Goal: Information Seeking & Learning: Learn about a topic

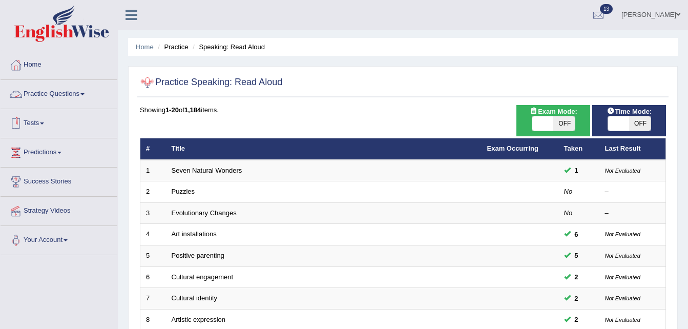
click at [80, 97] on link "Practice Questions" at bounding box center [59, 93] width 117 height 26
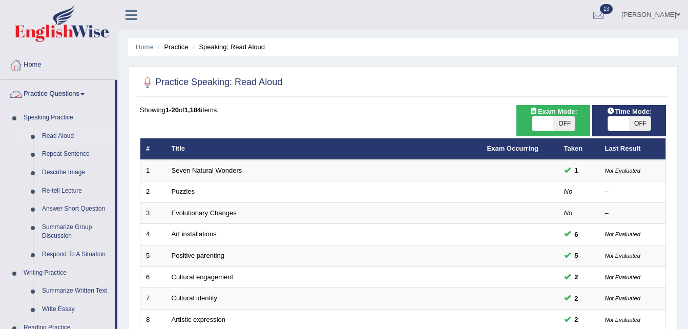
click at [85, 94] on span at bounding box center [82, 94] width 4 height 2
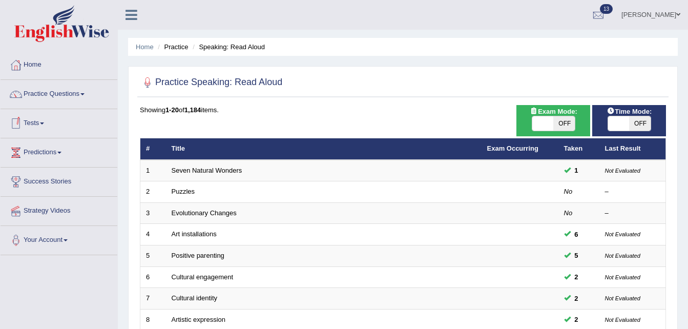
click at [39, 126] on link "Tests" at bounding box center [59, 122] width 117 height 26
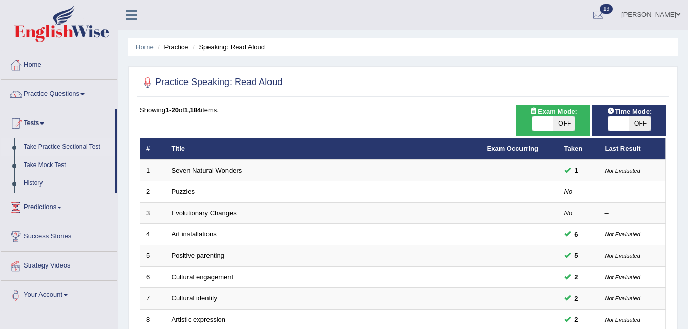
click at [78, 148] on link "Take Practice Sectional Test" at bounding box center [67, 147] width 96 height 18
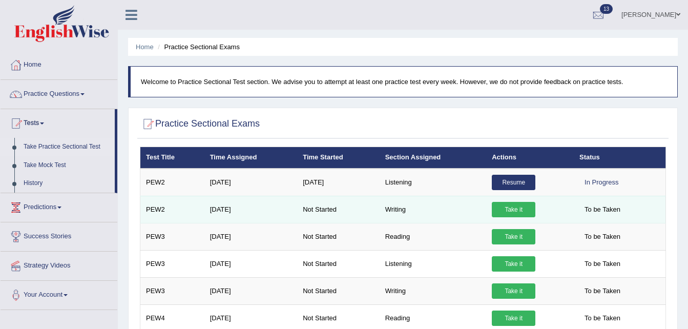
click at [397, 211] on td "Writing" at bounding box center [433, 209] width 107 height 27
click at [154, 210] on td "PEW2" at bounding box center [172, 209] width 64 height 27
click at [508, 210] on link "Take it" at bounding box center [514, 209] width 44 height 15
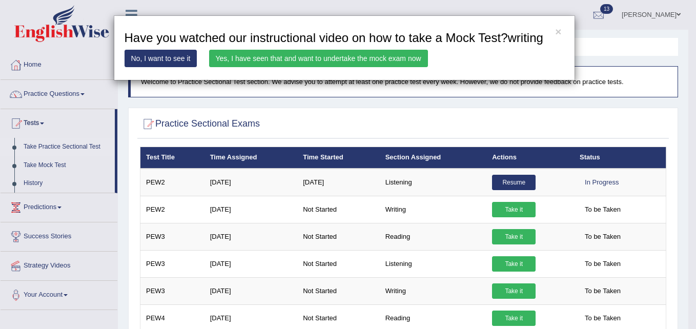
click at [323, 60] on link "Yes, I have seen that and want to undertake the mock exam now" at bounding box center [318, 58] width 219 height 17
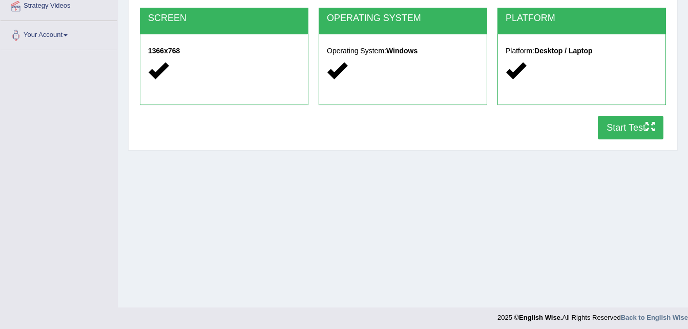
scroll to position [209, 0]
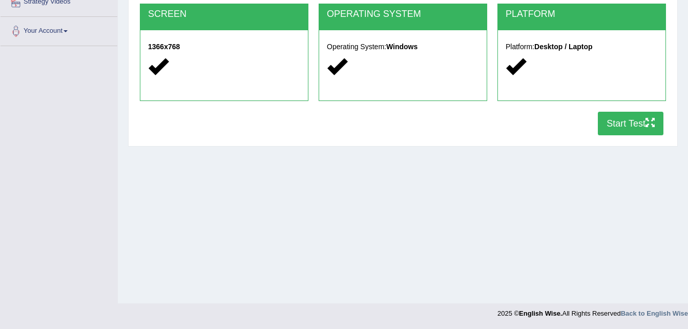
click at [622, 121] on button "Start Test" at bounding box center [631, 124] width 66 height 24
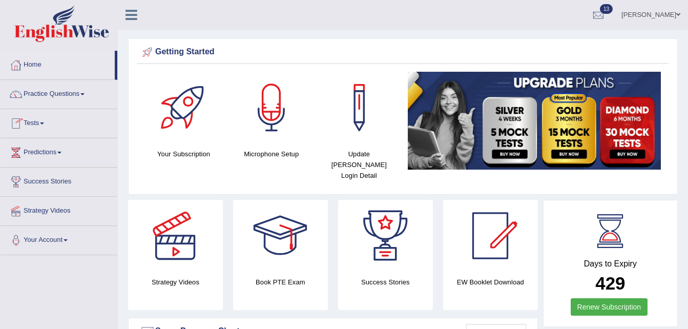
click at [43, 123] on link "Tests" at bounding box center [59, 122] width 117 height 26
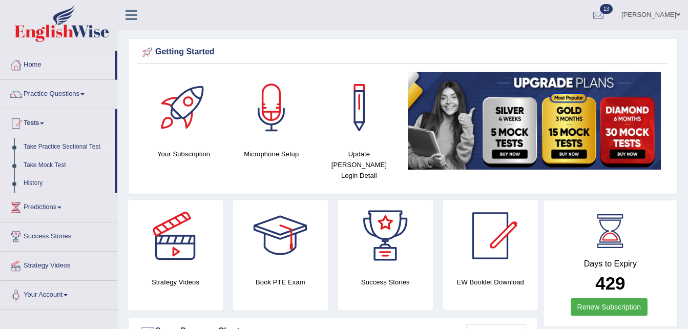
click at [61, 148] on link "Take Practice Sectional Test" at bounding box center [67, 147] width 96 height 18
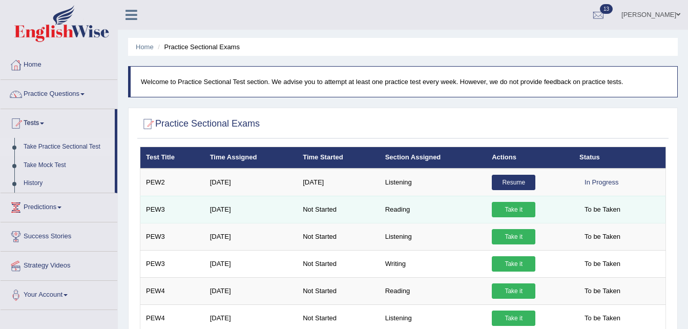
click at [517, 207] on link "Take it" at bounding box center [514, 209] width 44 height 15
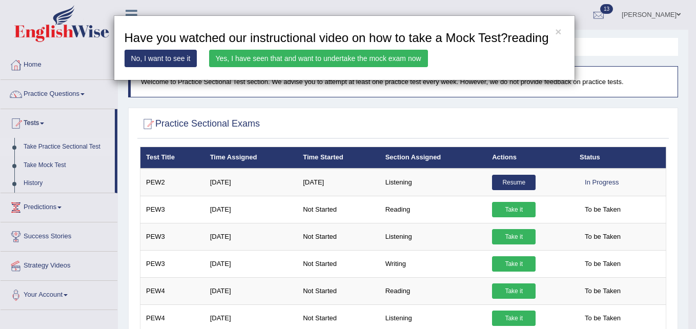
click at [367, 61] on link "Yes, I have seen that and want to undertake the mock exam now" at bounding box center [318, 58] width 219 height 17
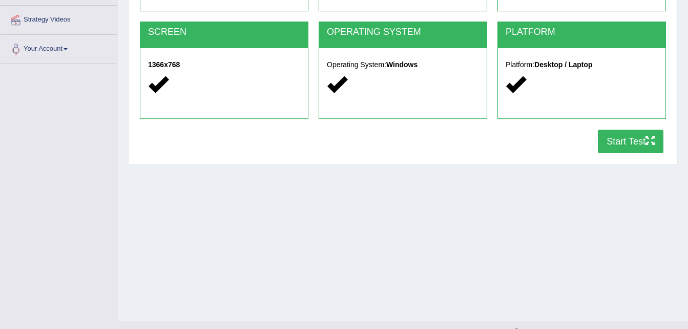
scroll to position [209, 0]
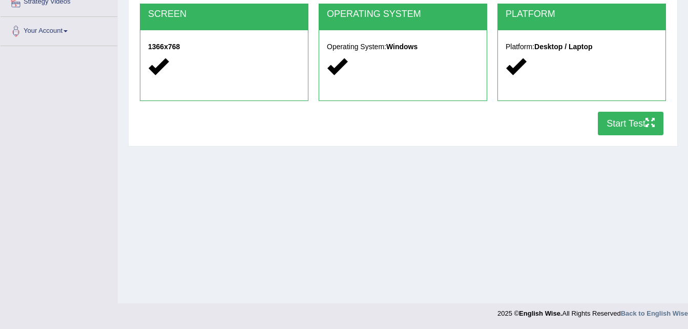
click at [641, 124] on button "Start Test" at bounding box center [631, 124] width 66 height 24
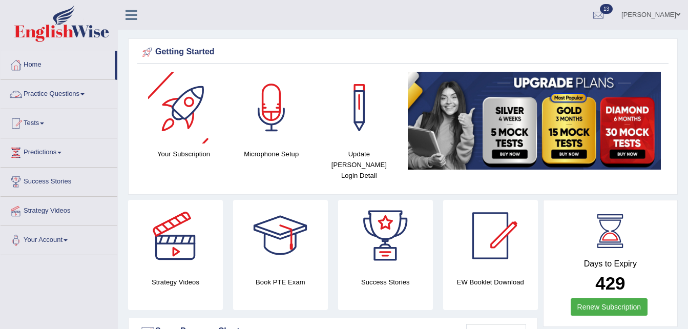
click at [80, 95] on link "Practice Questions" at bounding box center [59, 93] width 117 height 26
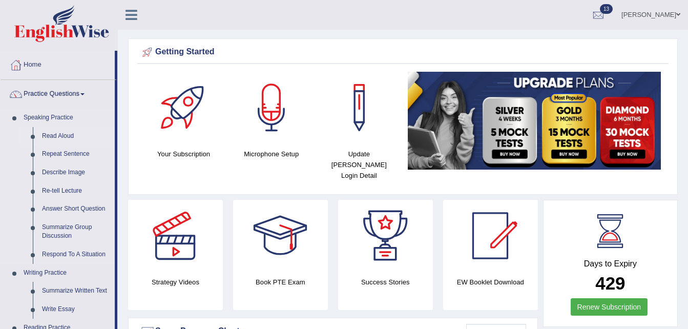
click at [57, 135] on link "Read Aloud" at bounding box center [75, 136] width 77 height 18
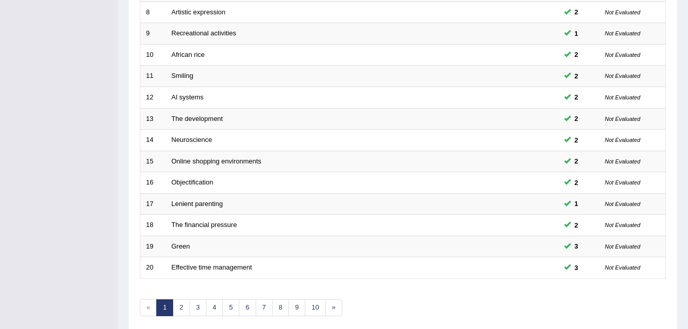
scroll to position [349, 0]
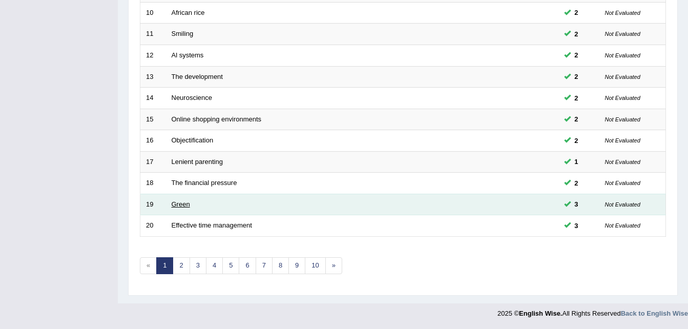
click at [177, 203] on link "Green" at bounding box center [181, 204] width 18 height 8
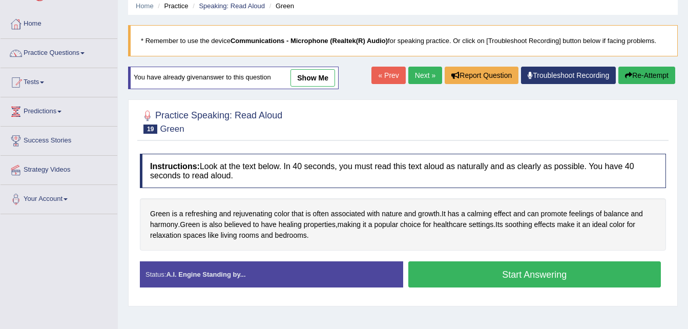
scroll to position [61, 0]
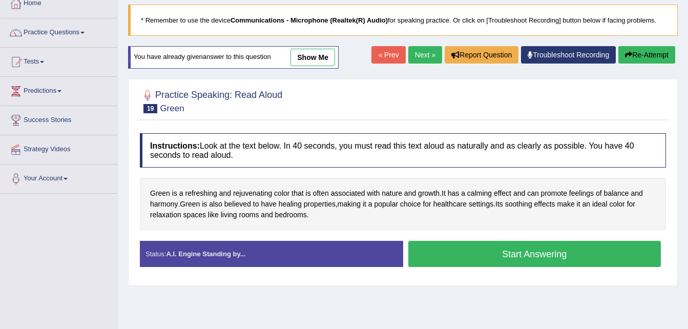
click at [550, 255] on button "Start Answering" at bounding box center [534, 254] width 253 height 26
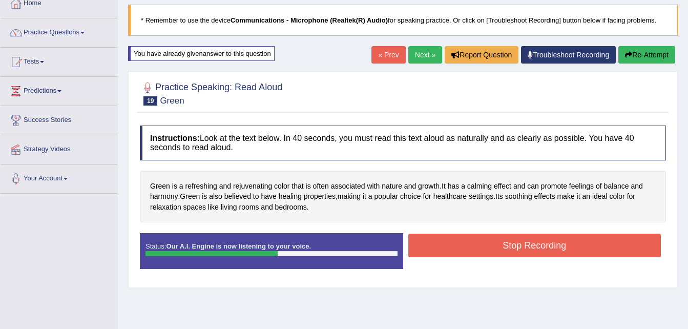
click at [550, 255] on button "Stop Recording" at bounding box center [534, 246] width 253 height 24
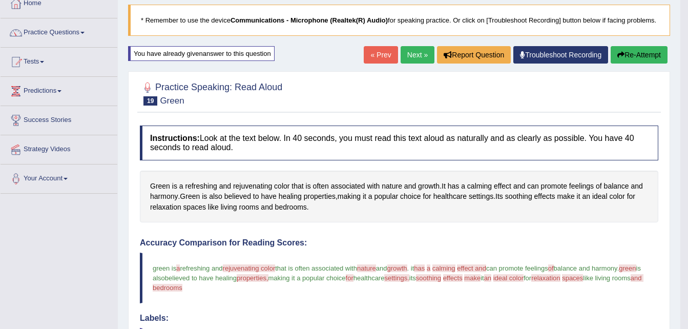
drag, startPoint x: 482, startPoint y: 313, endPoint x: 557, endPoint y: 312, distance: 75.3
click at [482, 313] on div "Accuracy Comparison for Reading Scores: green is a refreshing and rejuvenating …" at bounding box center [399, 320] width 519 height 165
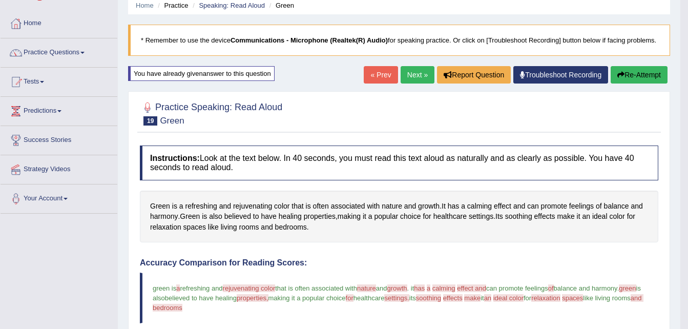
scroll to position [0, 0]
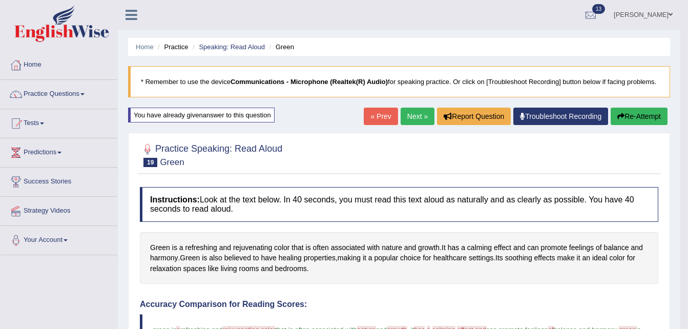
click at [80, 90] on link "Practice Questions" at bounding box center [59, 93] width 117 height 26
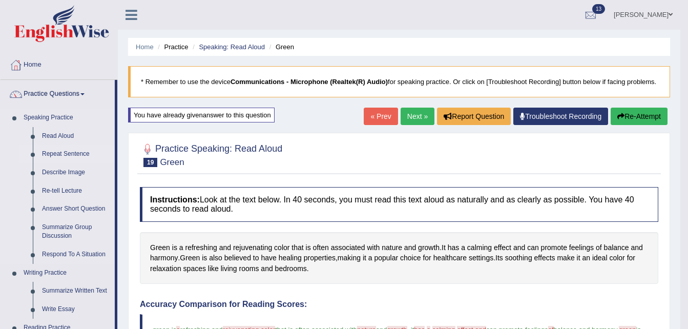
click at [57, 155] on link "Repeat Sentence" at bounding box center [75, 154] width 77 height 18
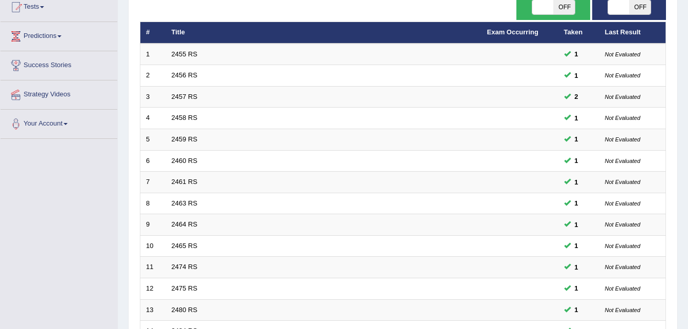
scroll to position [164, 0]
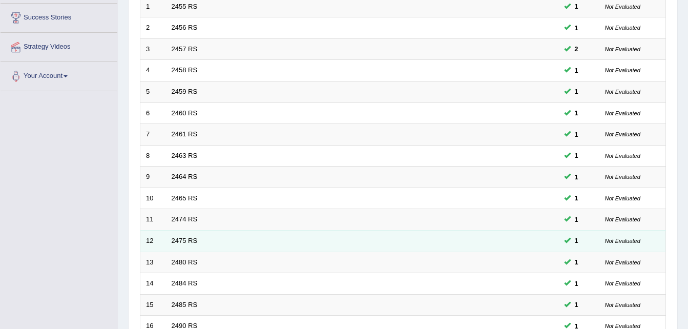
click at [613, 243] on small "Not Evaluated" at bounding box center [622, 241] width 35 height 6
click at [617, 240] on small "Not Evaluated" at bounding box center [622, 241] width 35 height 6
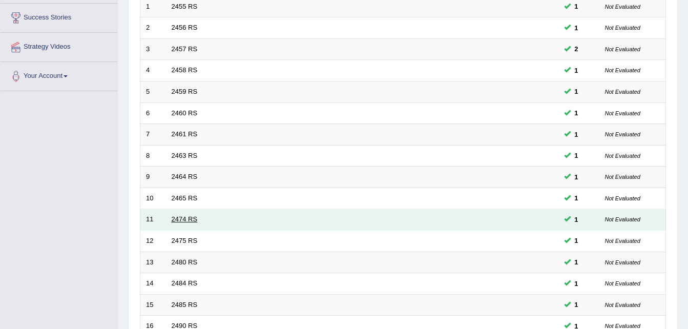
click at [187, 218] on link "2474 RS" at bounding box center [185, 219] width 26 height 8
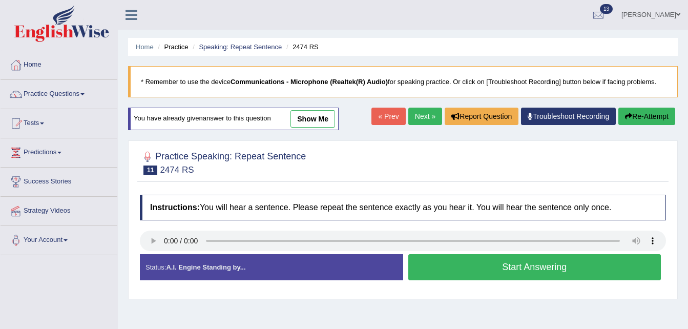
click at [522, 265] on button "Start Answering" at bounding box center [534, 267] width 253 height 26
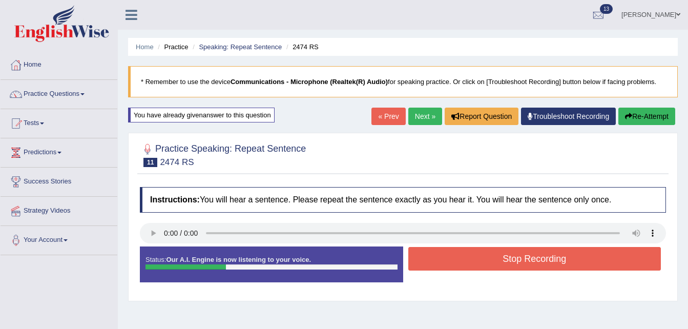
click at [522, 265] on button "Stop Recording" at bounding box center [534, 259] width 253 height 24
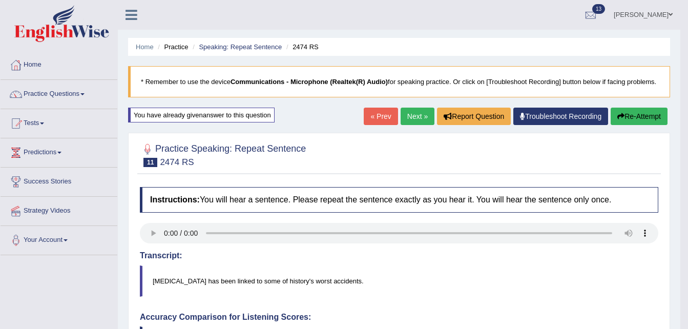
click at [632, 122] on button "Re-Attempt" at bounding box center [639, 116] width 57 height 17
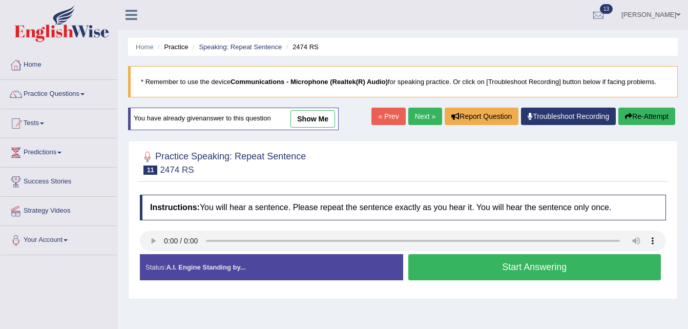
click at [514, 268] on button "Start Answering" at bounding box center [534, 267] width 253 height 26
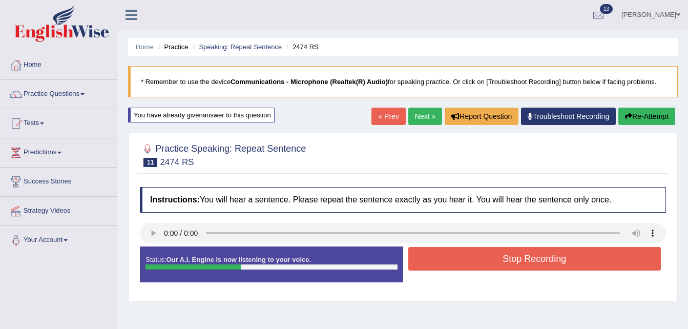
click at [514, 268] on button "Stop Recording" at bounding box center [534, 259] width 253 height 24
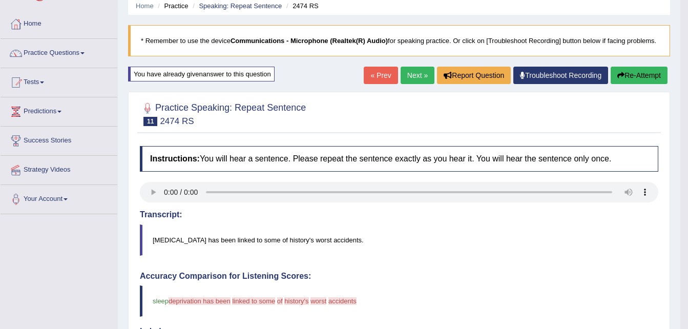
scroll to position [27, 0]
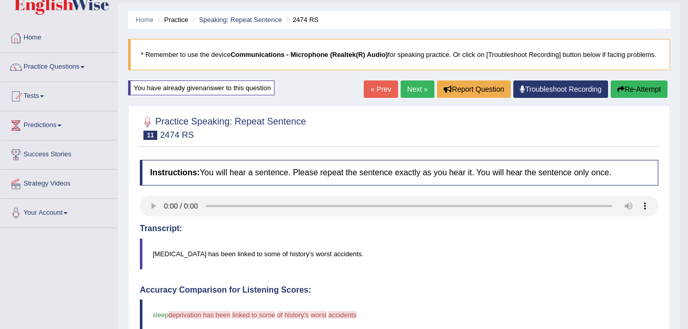
click at [624, 88] on button "Re-Attempt" at bounding box center [639, 88] width 57 height 17
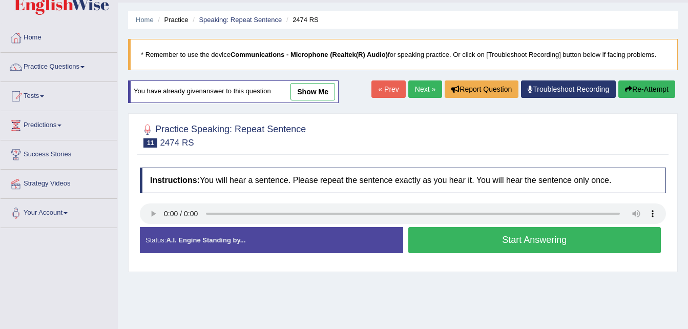
click at [491, 236] on button "Start Answering" at bounding box center [534, 240] width 253 height 26
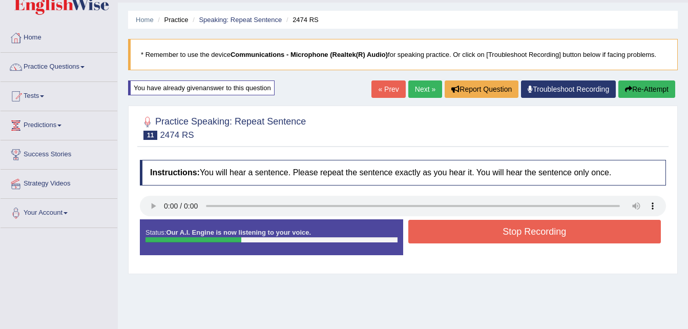
click at [491, 236] on button "Stop Recording" at bounding box center [534, 232] width 253 height 24
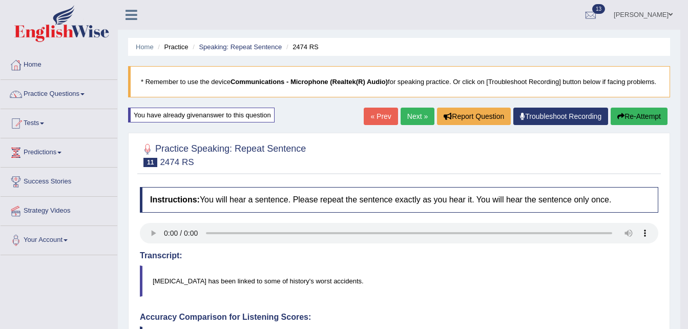
click at [417, 122] on link "Next »" at bounding box center [418, 116] width 34 height 17
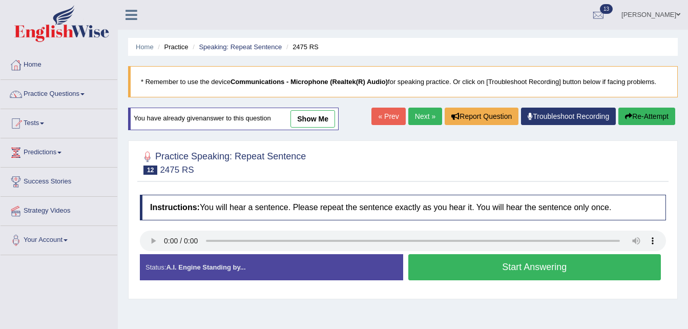
click at [421, 113] on link "Next »" at bounding box center [425, 116] width 34 height 17
click at [507, 270] on button "Start Answering" at bounding box center [534, 267] width 253 height 26
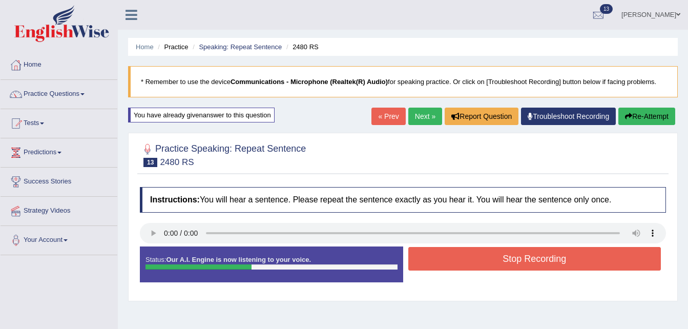
click at [507, 270] on button "Stop Recording" at bounding box center [534, 259] width 253 height 24
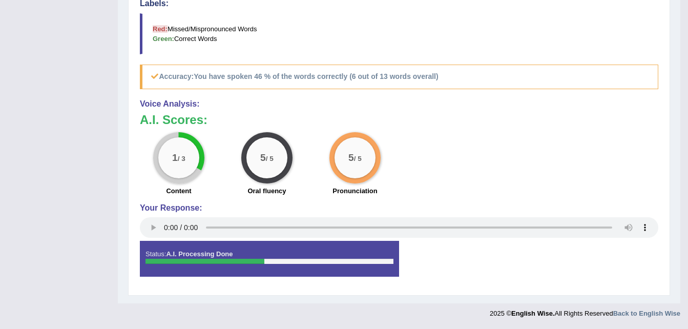
scroll to position [81, 0]
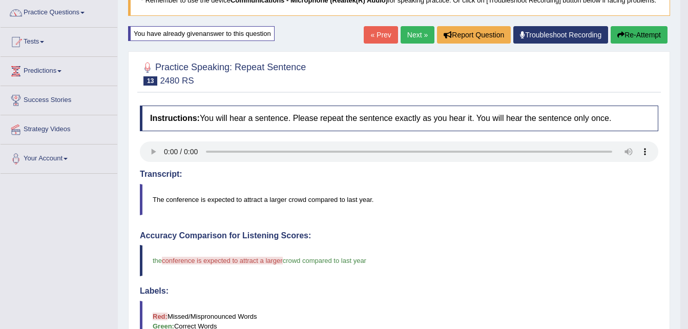
click at [410, 37] on link "Next »" at bounding box center [418, 34] width 34 height 17
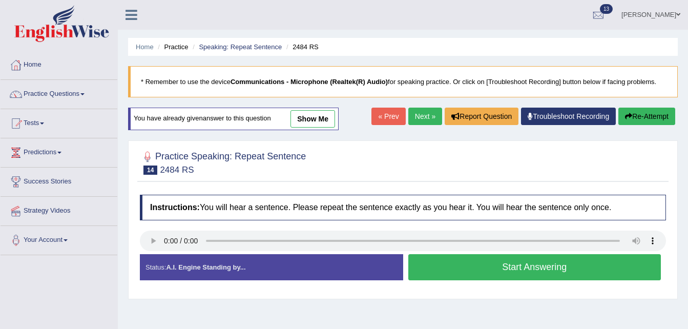
click at [425, 119] on link "Next »" at bounding box center [425, 116] width 34 height 17
click at [513, 260] on button "Start Answering" at bounding box center [534, 267] width 253 height 26
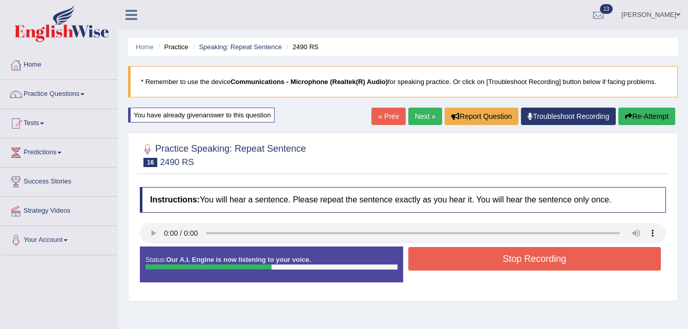
click at [513, 260] on button "Stop Recording" at bounding box center [534, 259] width 253 height 24
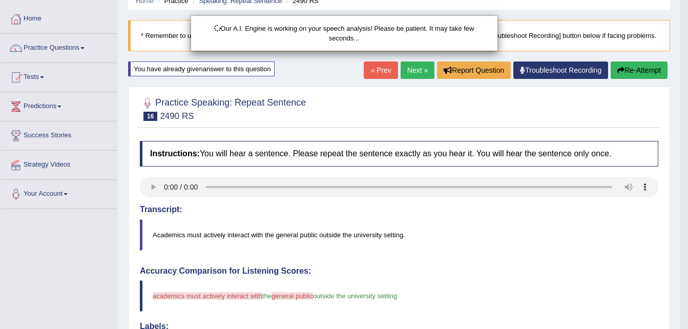
click at [688, 283] on html "Toggle navigation Home Practice Questions Speaking Practice Read Aloud Repeat S…" at bounding box center [344, 118] width 688 height 329
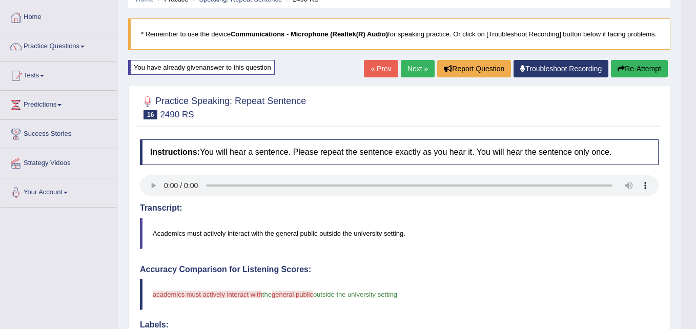
click at [688, 281] on html "Toggle navigation Home Practice Questions Speaking Practice Read Aloud Repeat S…" at bounding box center [348, 116] width 696 height 329
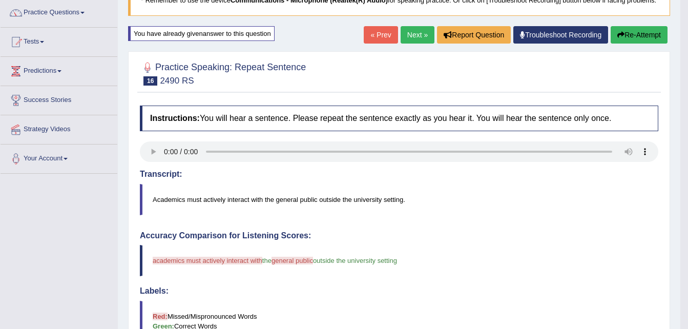
scroll to position [0, 0]
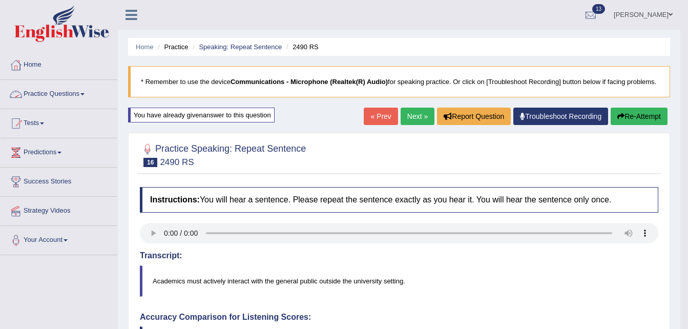
click at [77, 94] on link "Practice Questions" at bounding box center [59, 93] width 117 height 26
